Goal: Information Seeking & Learning: Learn about a topic

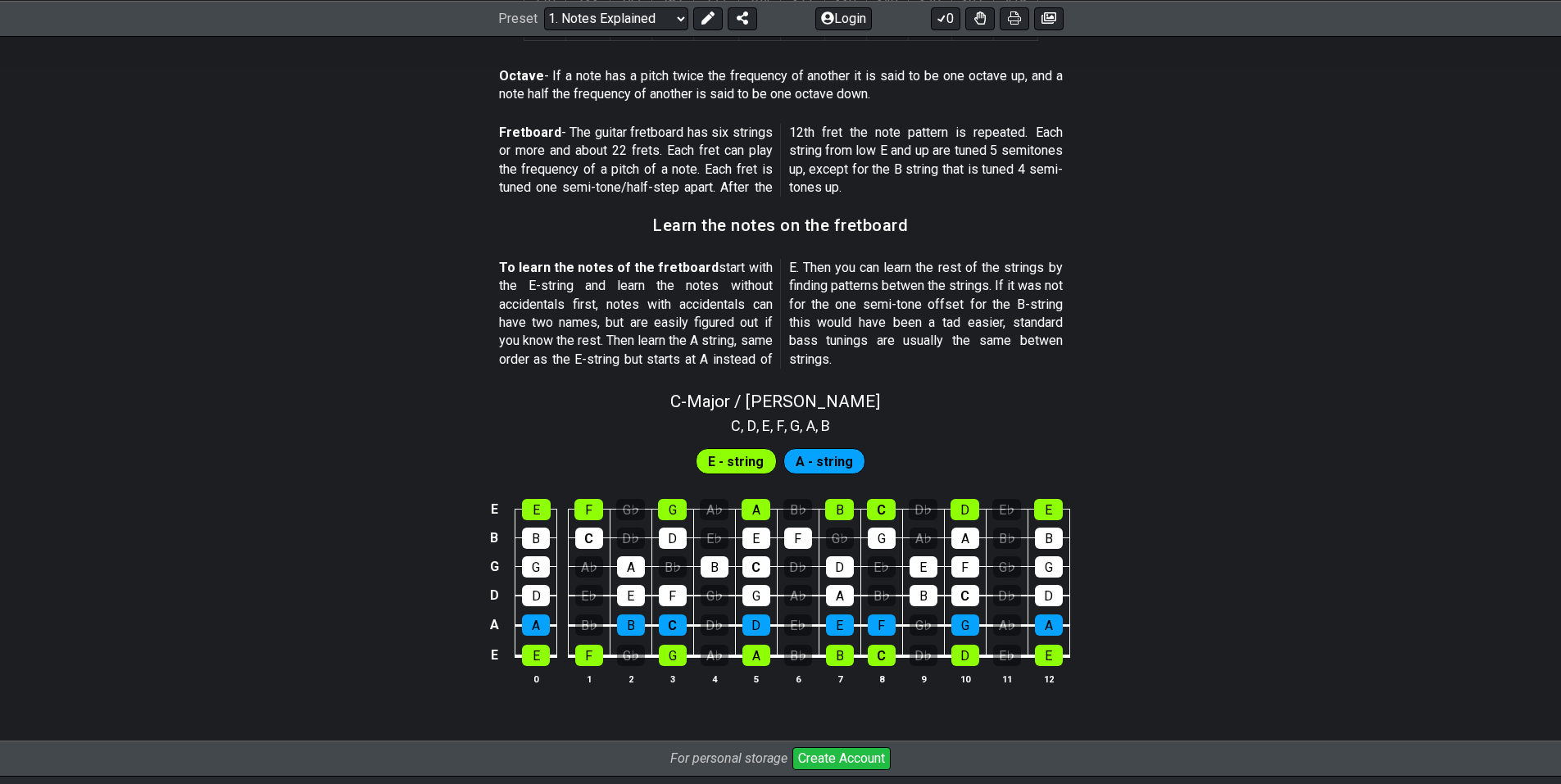
drag, startPoint x: 427, startPoint y: 161, endPoint x: 432, endPoint y: 262, distance: 101.1
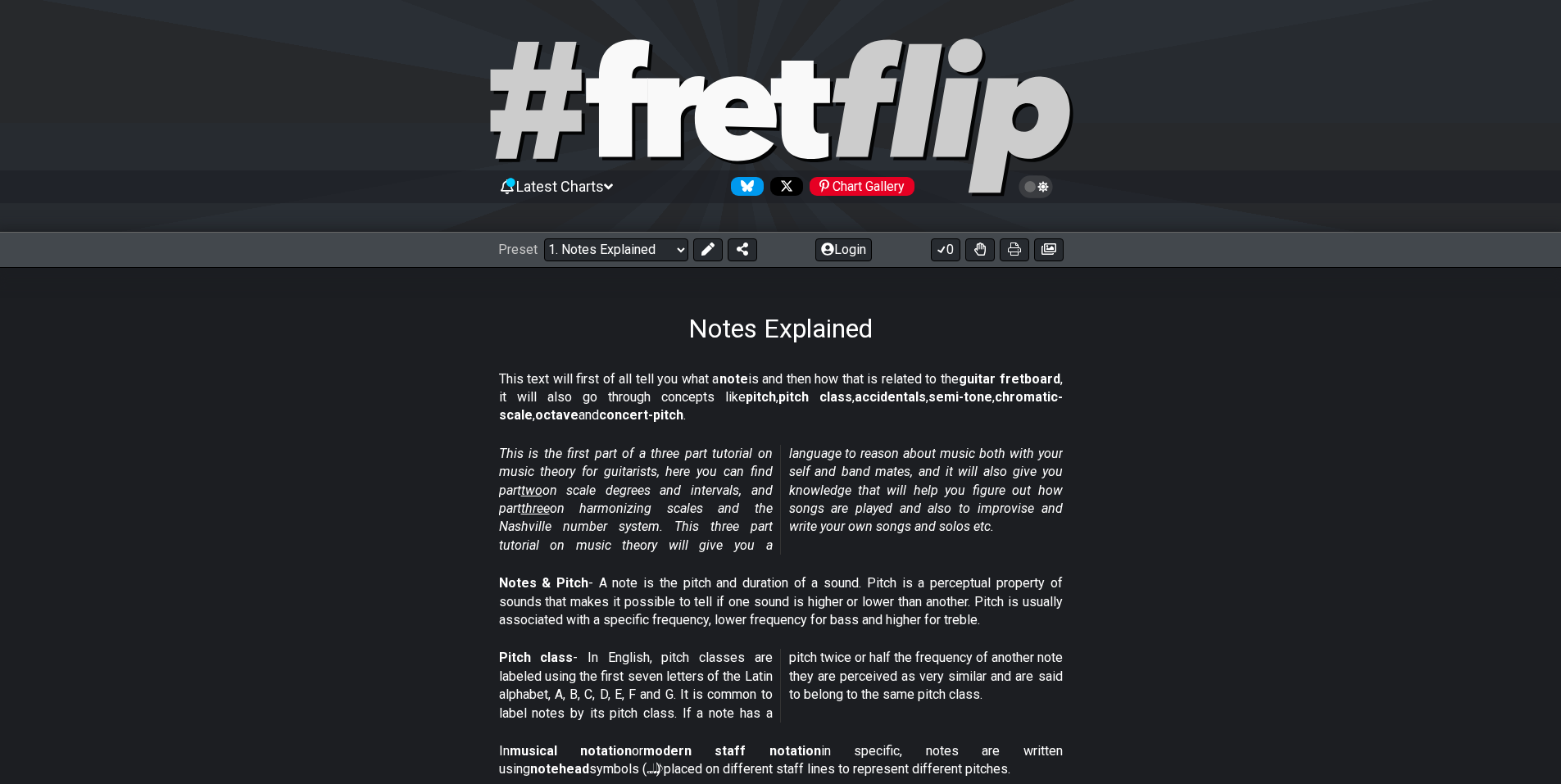
drag, startPoint x: 466, startPoint y: 319, endPoint x: 404, endPoint y: 61, distance: 265.3
click at [647, 252] on select "Welcome to #fretflip! Initial Preset Custom Preset Minor Pentatonic Major Penta…" at bounding box center [616, 249] width 144 height 23
click at [424, 325] on div "Notes Explained" at bounding box center [780, 305] width 1561 height 77
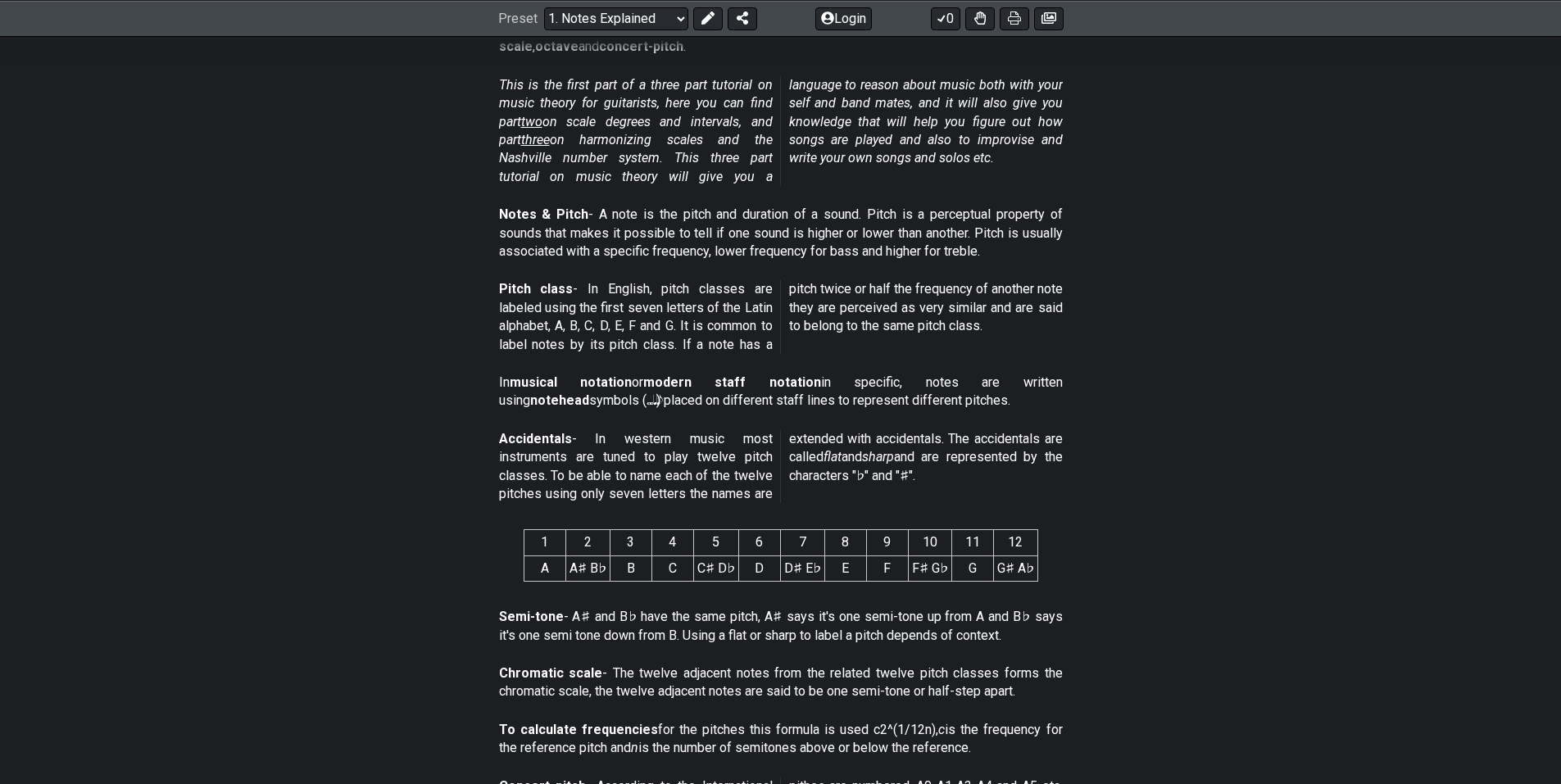
scroll to position [410, 0]
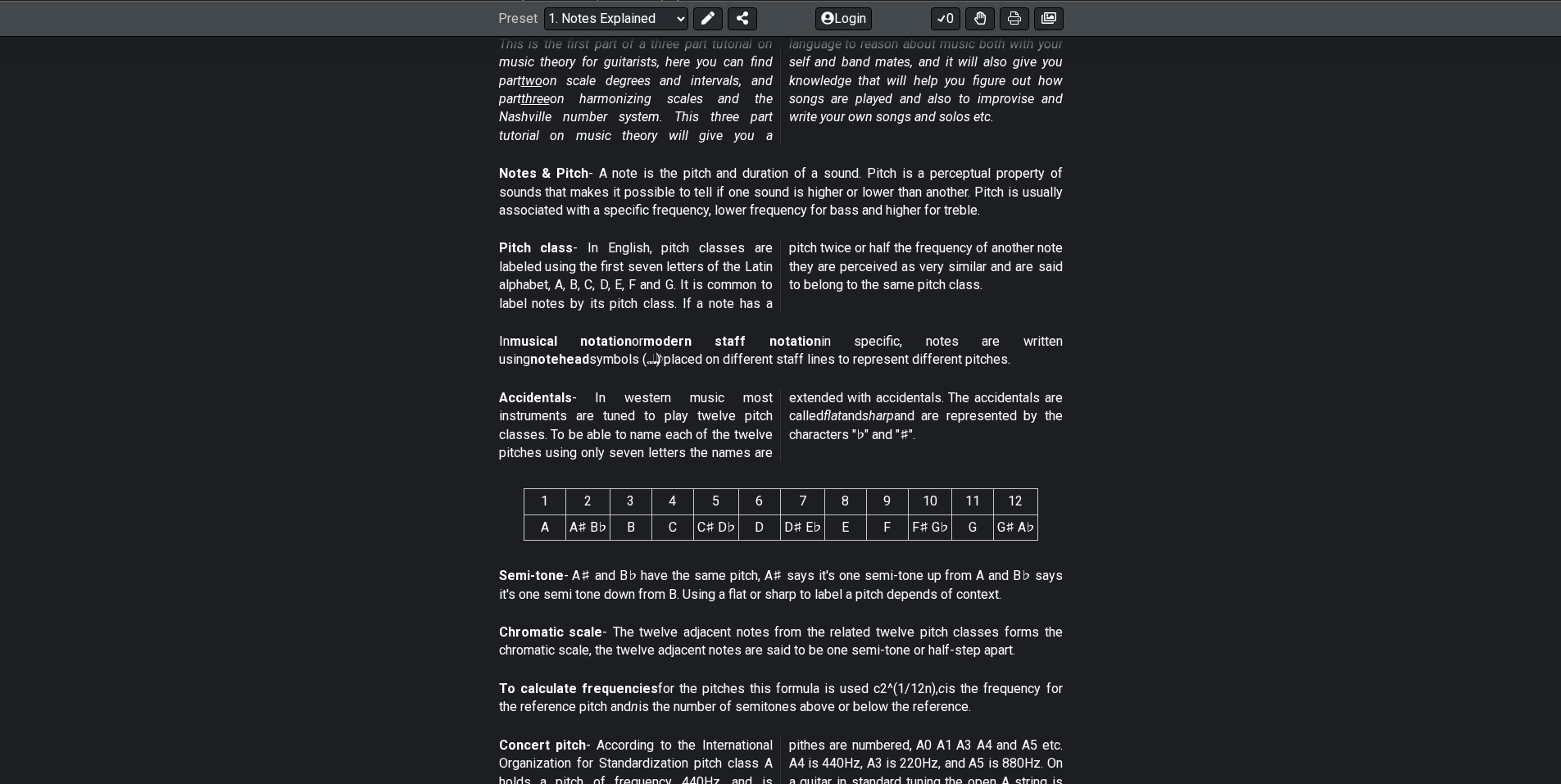
click at [302, 146] on section "This is the first part of a three part tutorial on music theory for guitarists,…" at bounding box center [780, 94] width 1561 height 130
click at [398, 515] on section "1 2 3 4 5 6 7 8 9 10 11 12 A A♯ B♭ B C C♯ D♭ D D♯ E♭ E F F♯ G♭ G G♯ A♭" at bounding box center [780, 517] width 1561 height 85
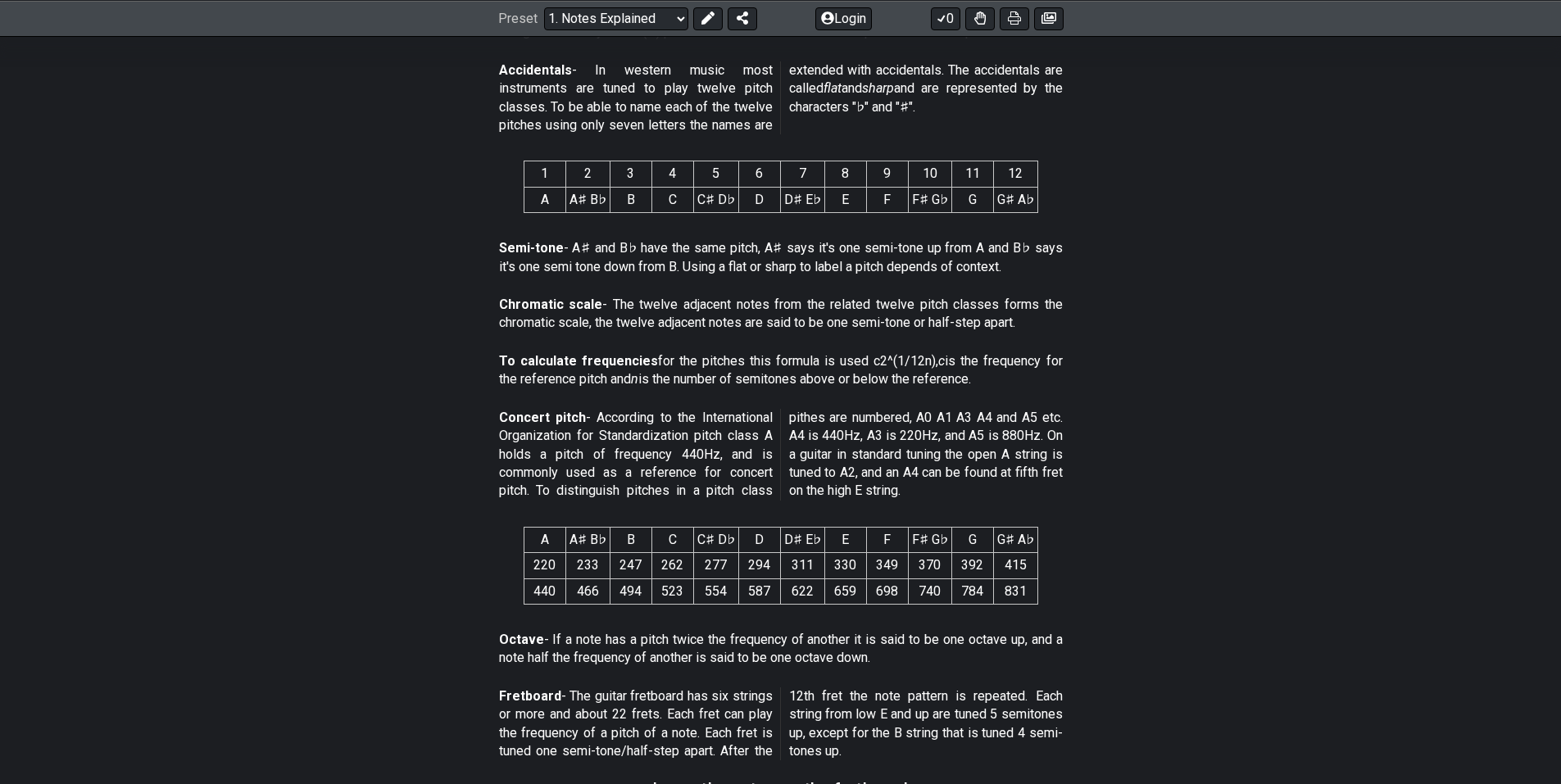
scroll to position [901, 0]
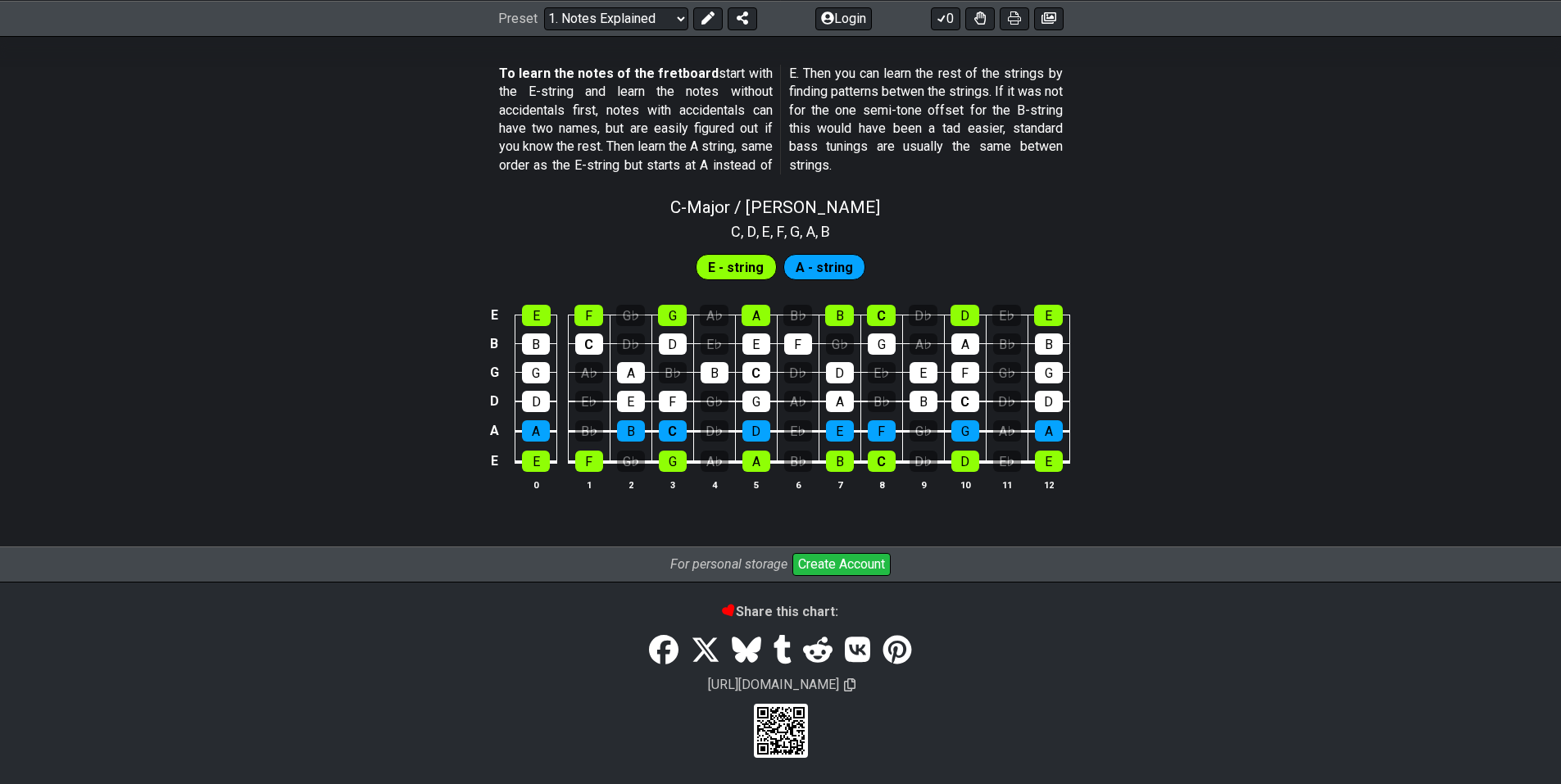
drag, startPoint x: 378, startPoint y: 322, endPoint x: 382, endPoint y: 458, distance: 136.1
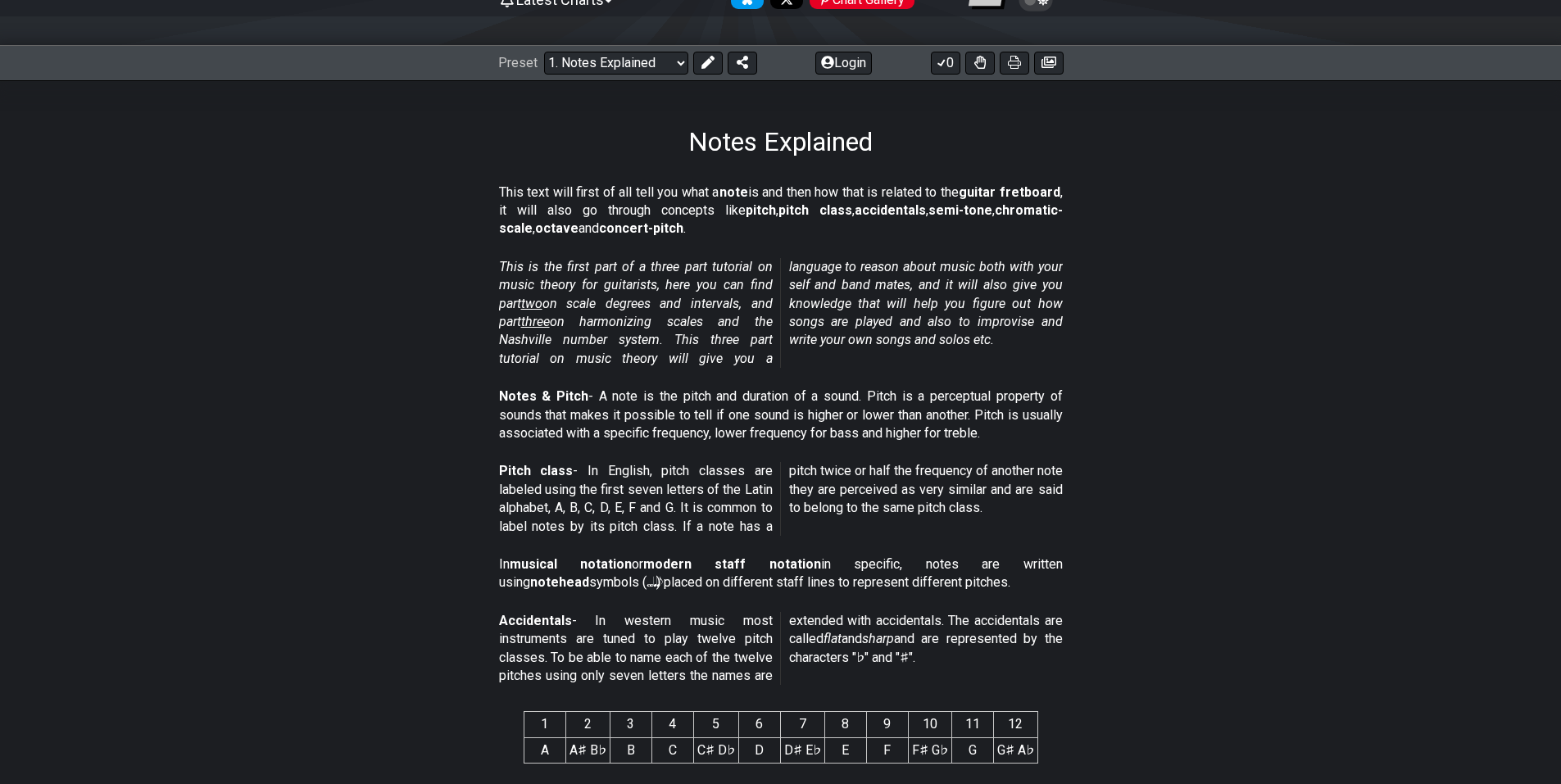
scroll to position [327, 0]
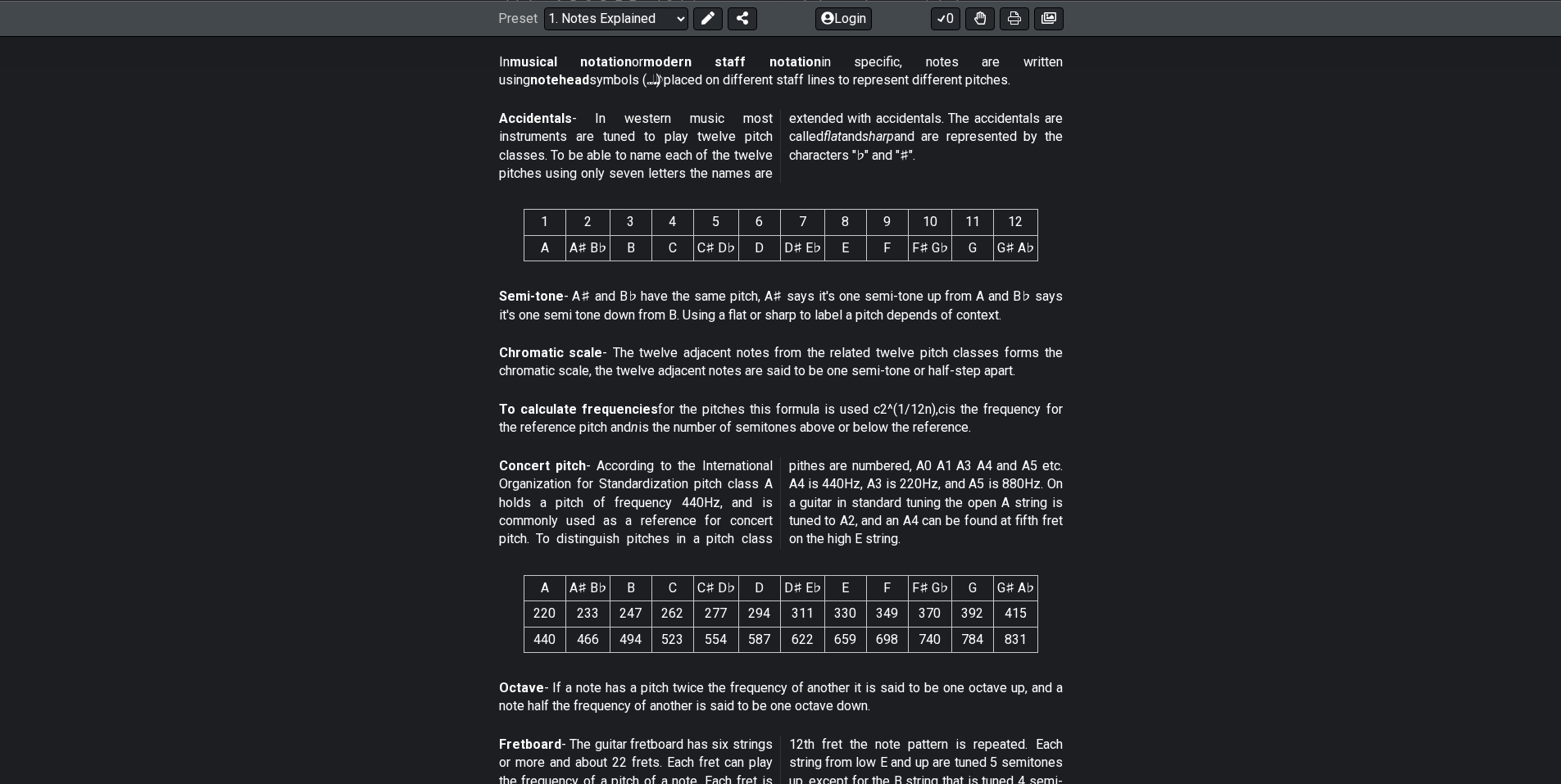
drag, startPoint x: 727, startPoint y: 252, endPoint x: 729, endPoint y: 270, distance: 18.1
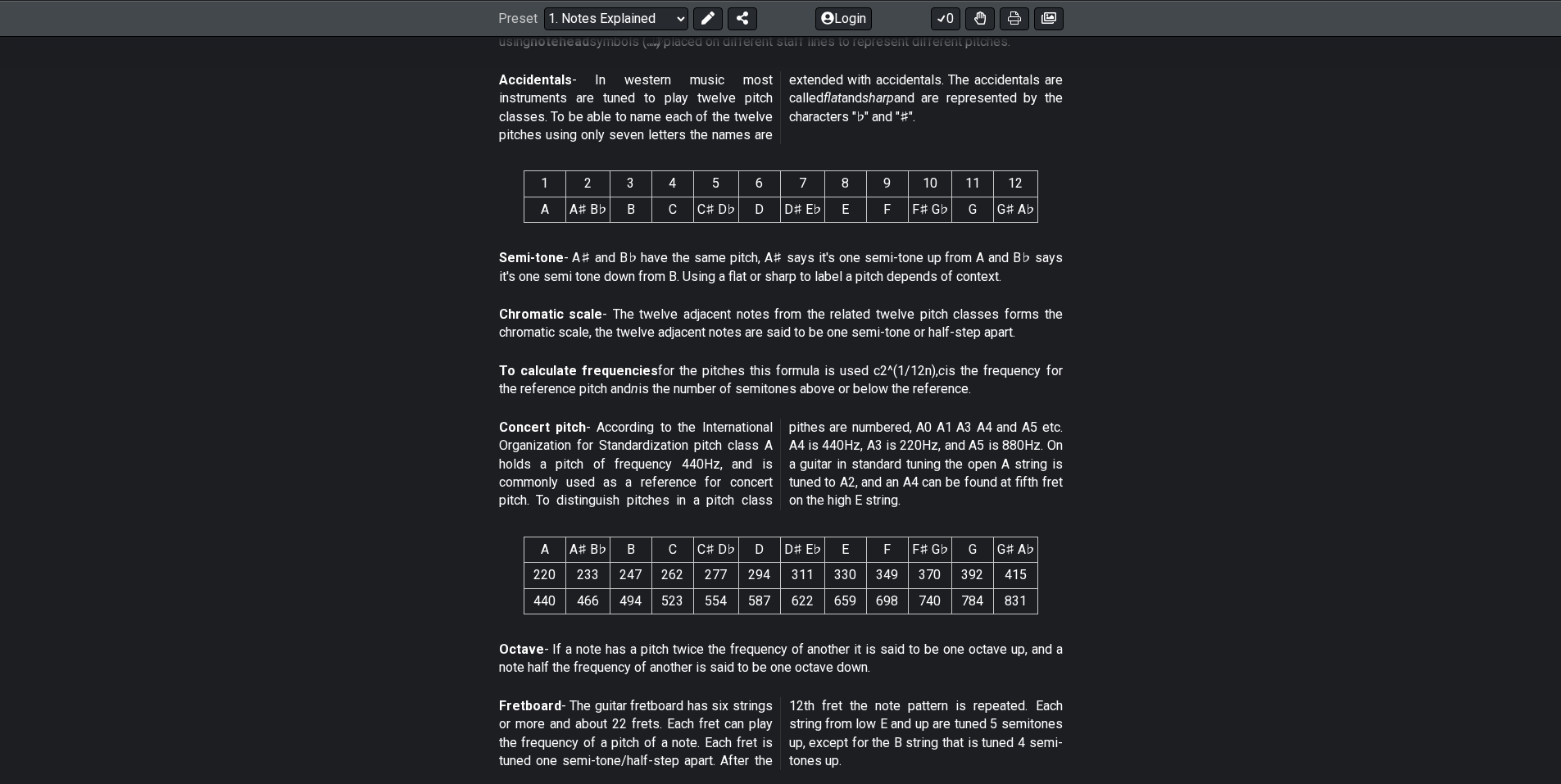
drag, startPoint x: 411, startPoint y: 253, endPoint x: 412, endPoint y: 273, distance: 20.0
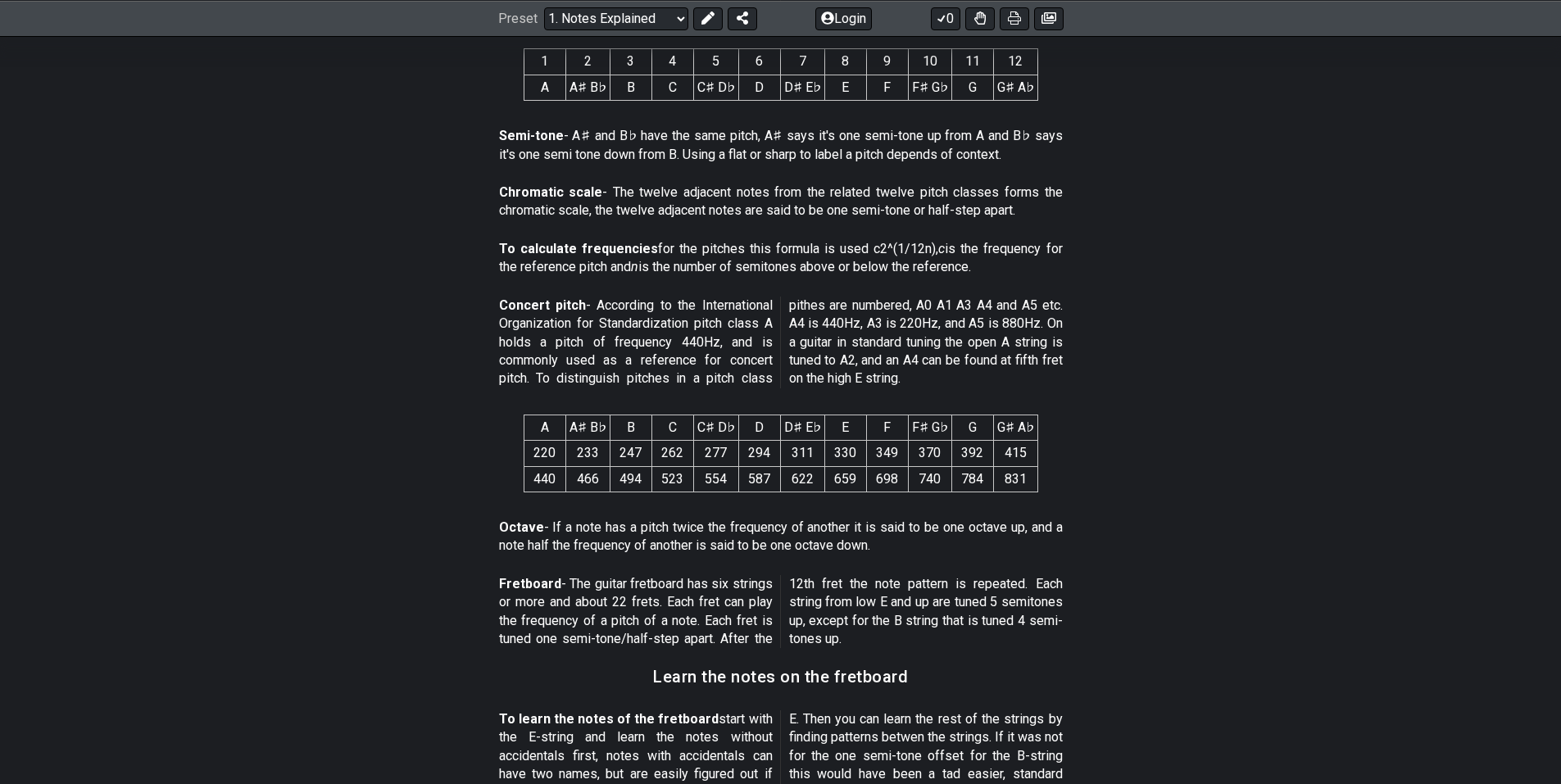
scroll to position [852, 0]
drag, startPoint x: 363, startPoint y: 134, endPoint x: 369, endPoint y: 147, distance: 14.3
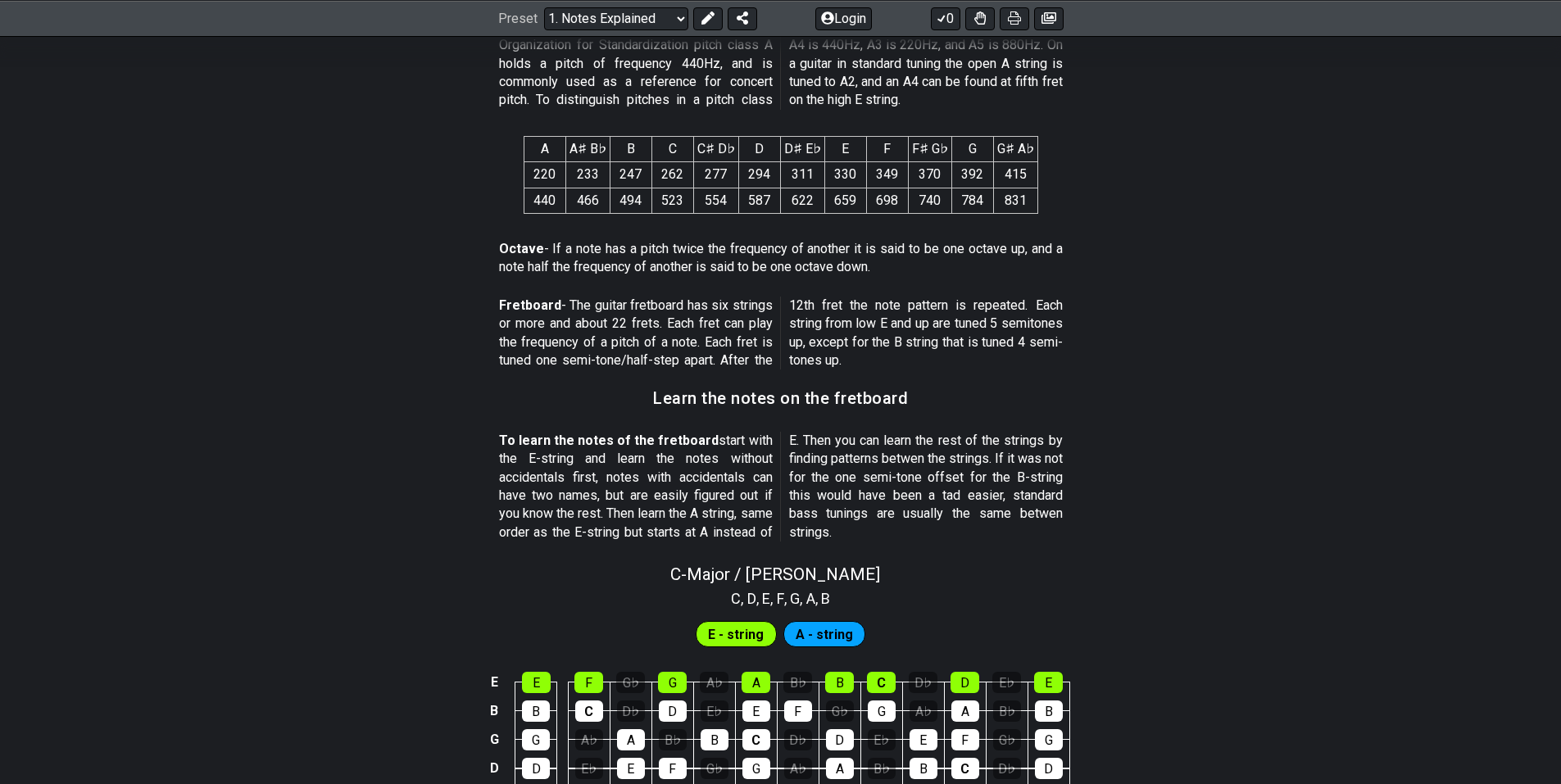
drag, startPoint x: 361, startPoint y: 96, endPoint x: 363, endPoint y: 204, distance: 108.0
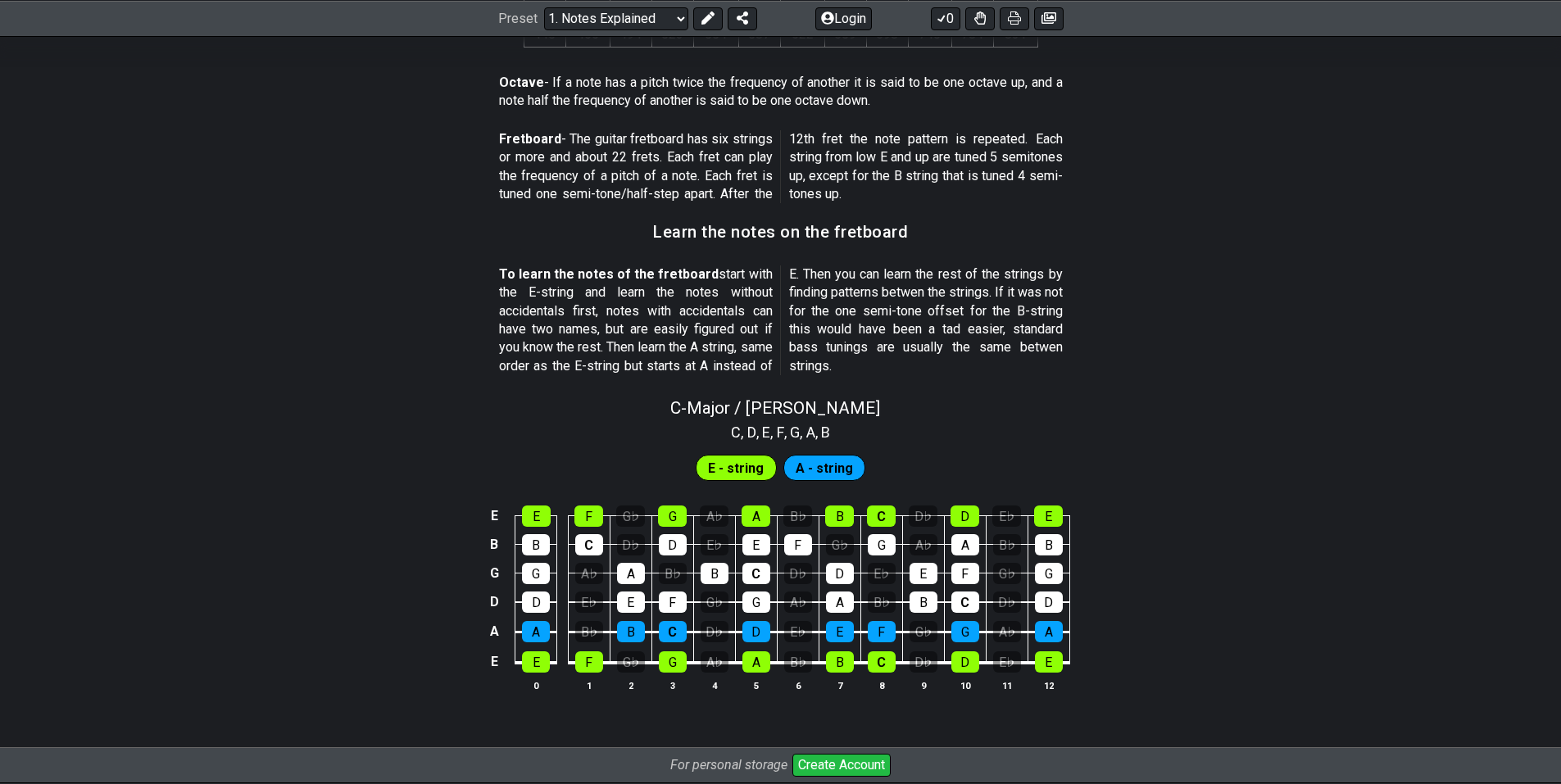
drag, startPoint x: 427, startPoint y: 315, endPoint x: 431, endPoint y: 356, distance: 41.2
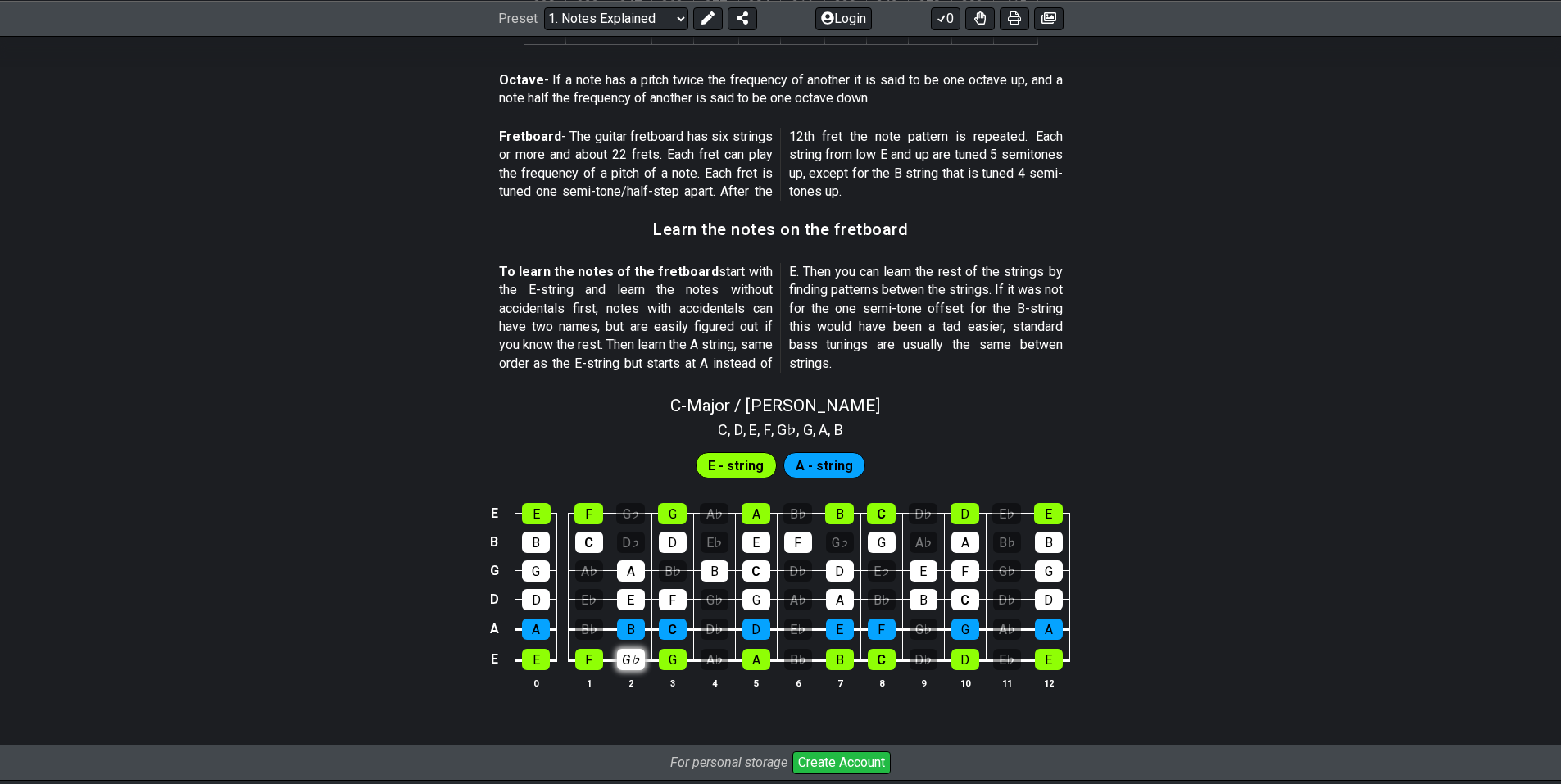
click at [620, 663] on div "G♭" at bounding box center [631, 659] width 28 height 21
click at [636, 662] on div "G♭" at bounding box center [631, 659] width 28 height 21
click at [754, 465] on span "E - string" at bounding box center [736, 466] width 56 height 24
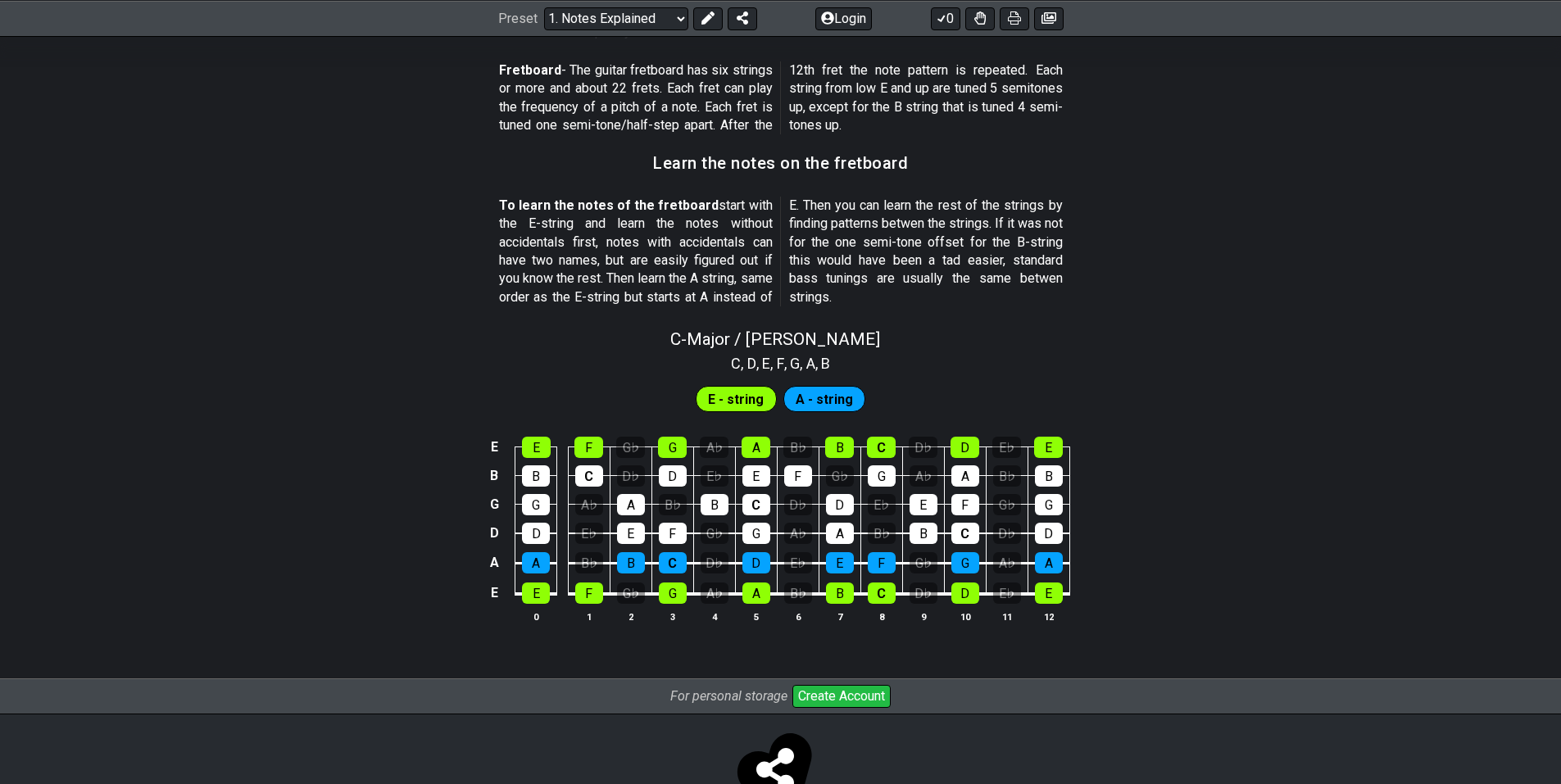
scroll to position [1420, 0]
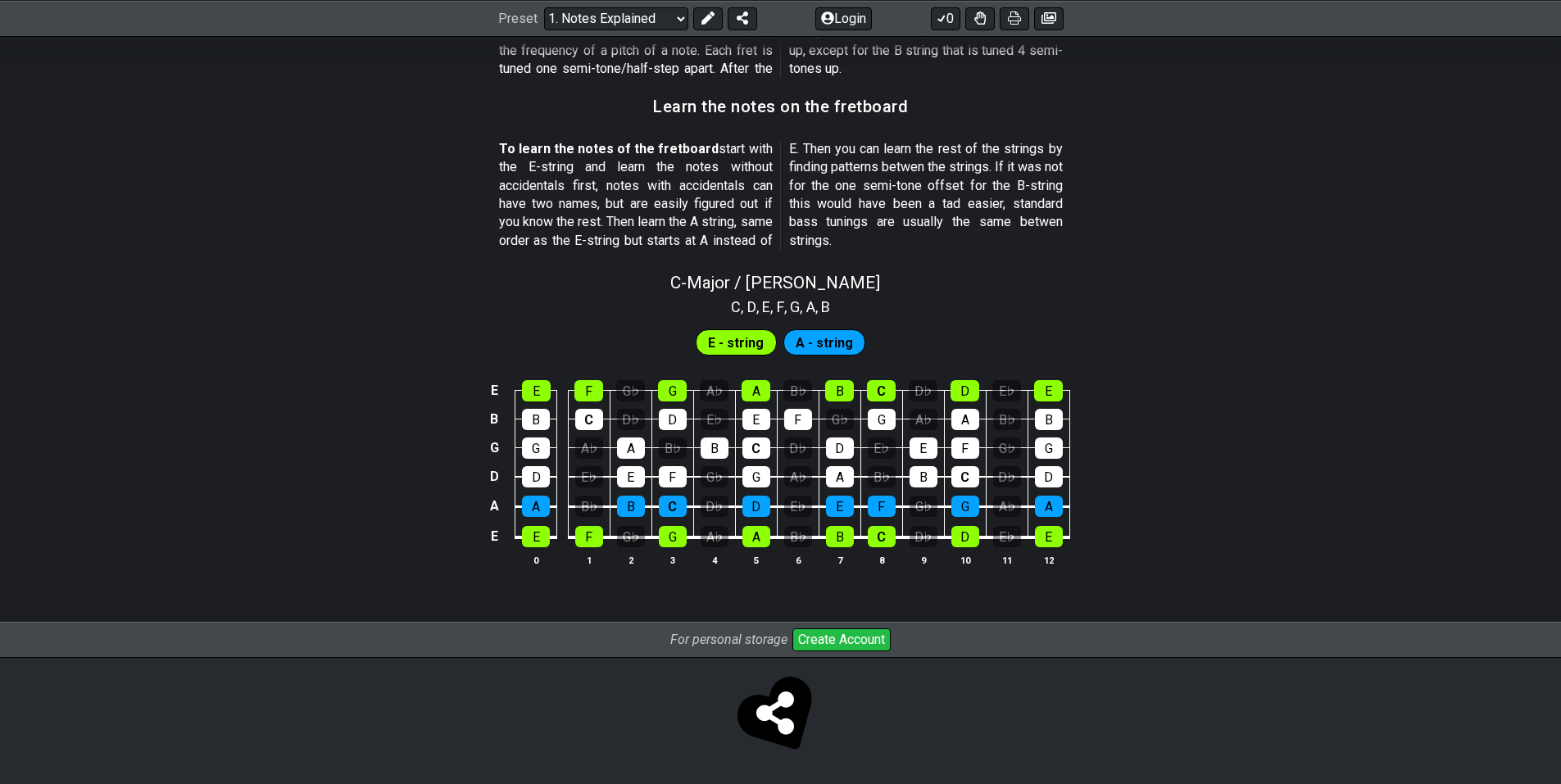
click at [530, 547] on table "E E F G♭ G A♭ A B♭ B C D♭ D E♭ E B B C D♭ D E♭ E F G♭ G A♭ A B♭ B G G A♭ A B♭ B…" at bounding box center [777, 458] width 586 height 192
click at [534, 538] on div "E" at bounding box center [536, 536] width 28 height 21
click at [535, 542] on div "E" at bounding box center [536, 536] width 28 height 21
